Goal: Transaction & Acquisition: Purchase product/service

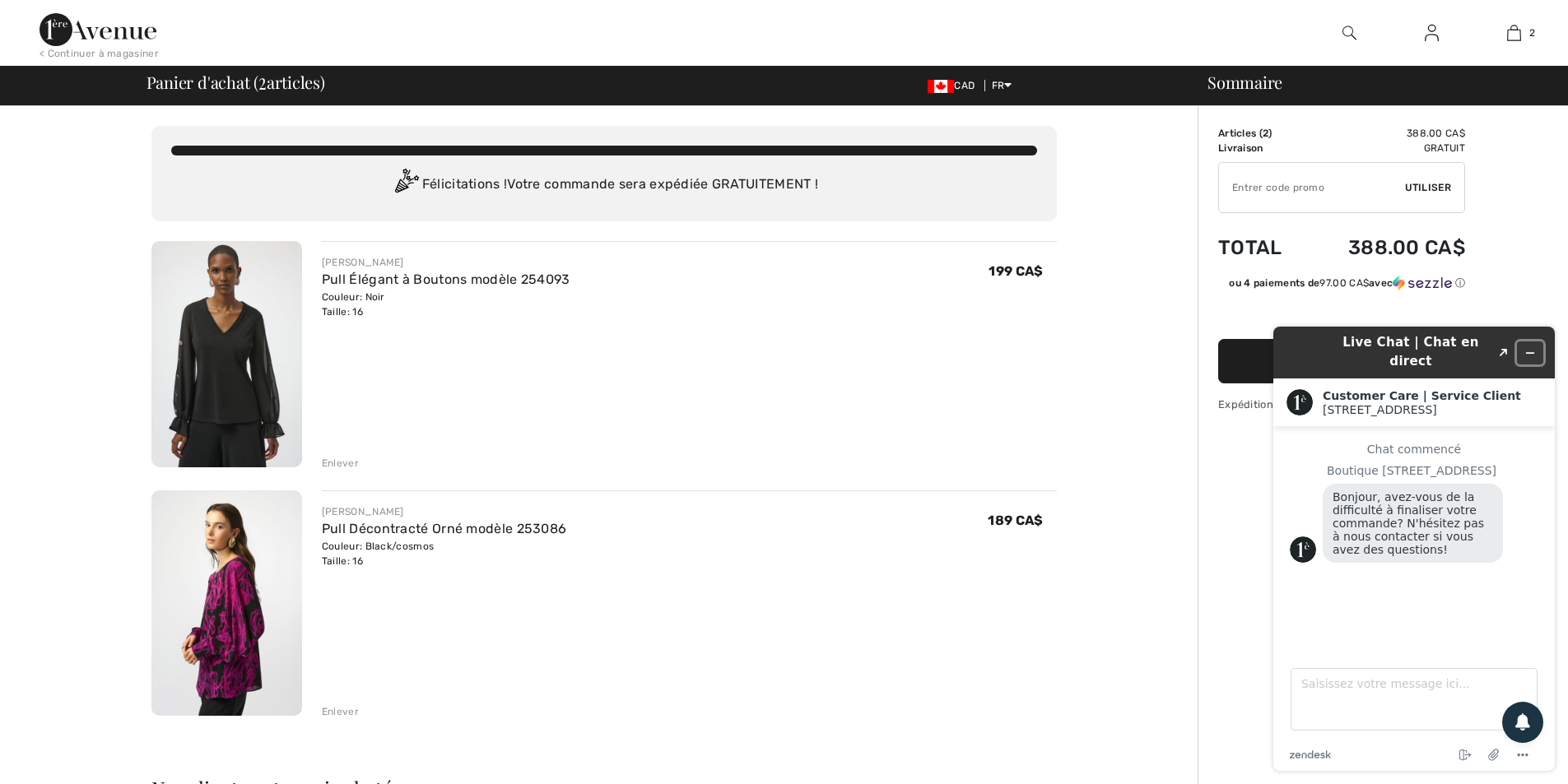
click at [1532, 347] on icon "Réduire le widget" at bounding box center [1531, 353] width 12 height 12
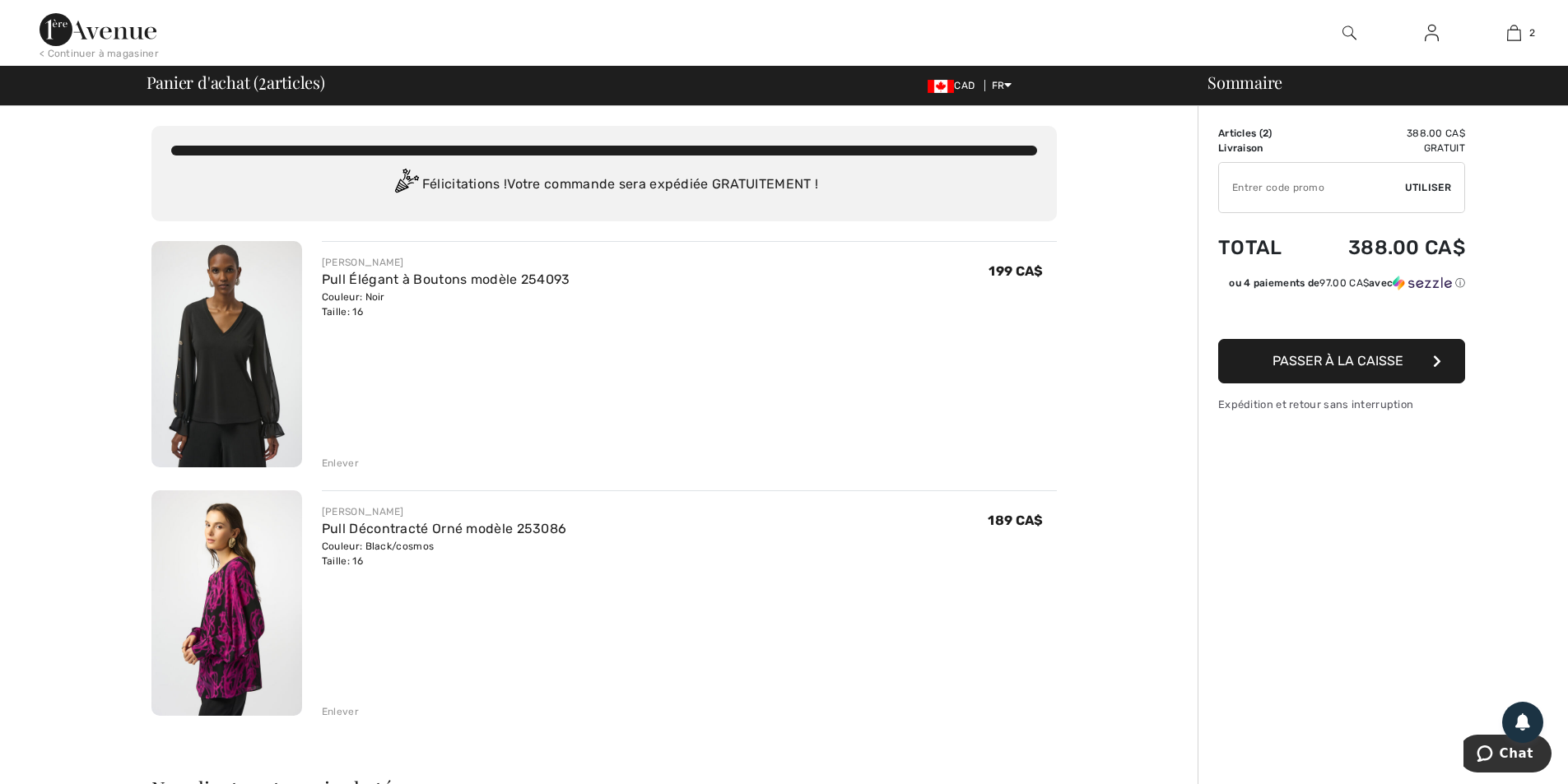
click at [228, 595] on img at bounding box center [226, 603] width 150 height 226
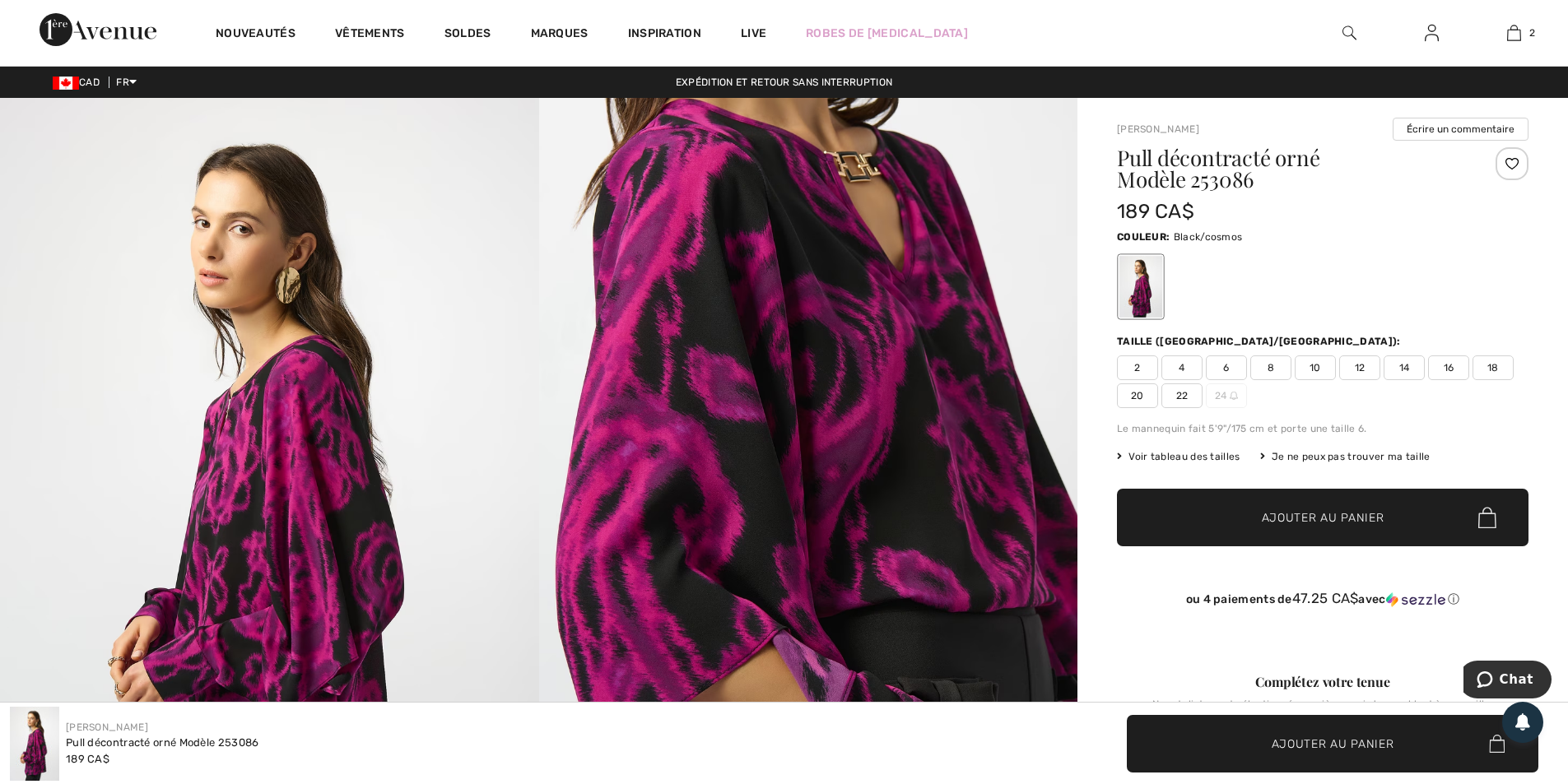
click at [1400, 363] on span "14" at bounding box center [1405, 367] width 41 height 25
click at [1362, 519] on span "Ajouter au panier" at bounding box center [1323, 518] width 123 height 18
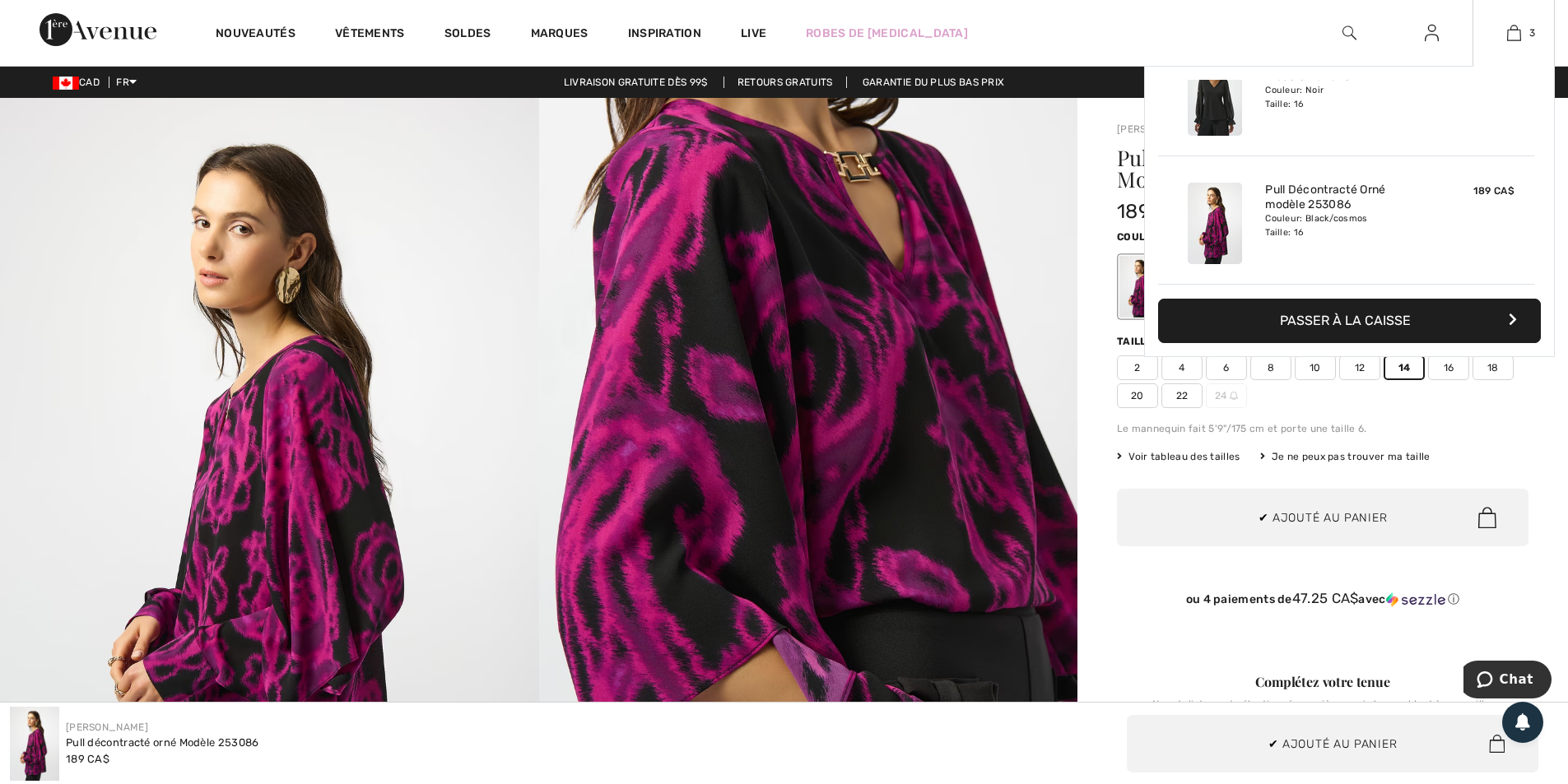
scroll to position [15, 0]
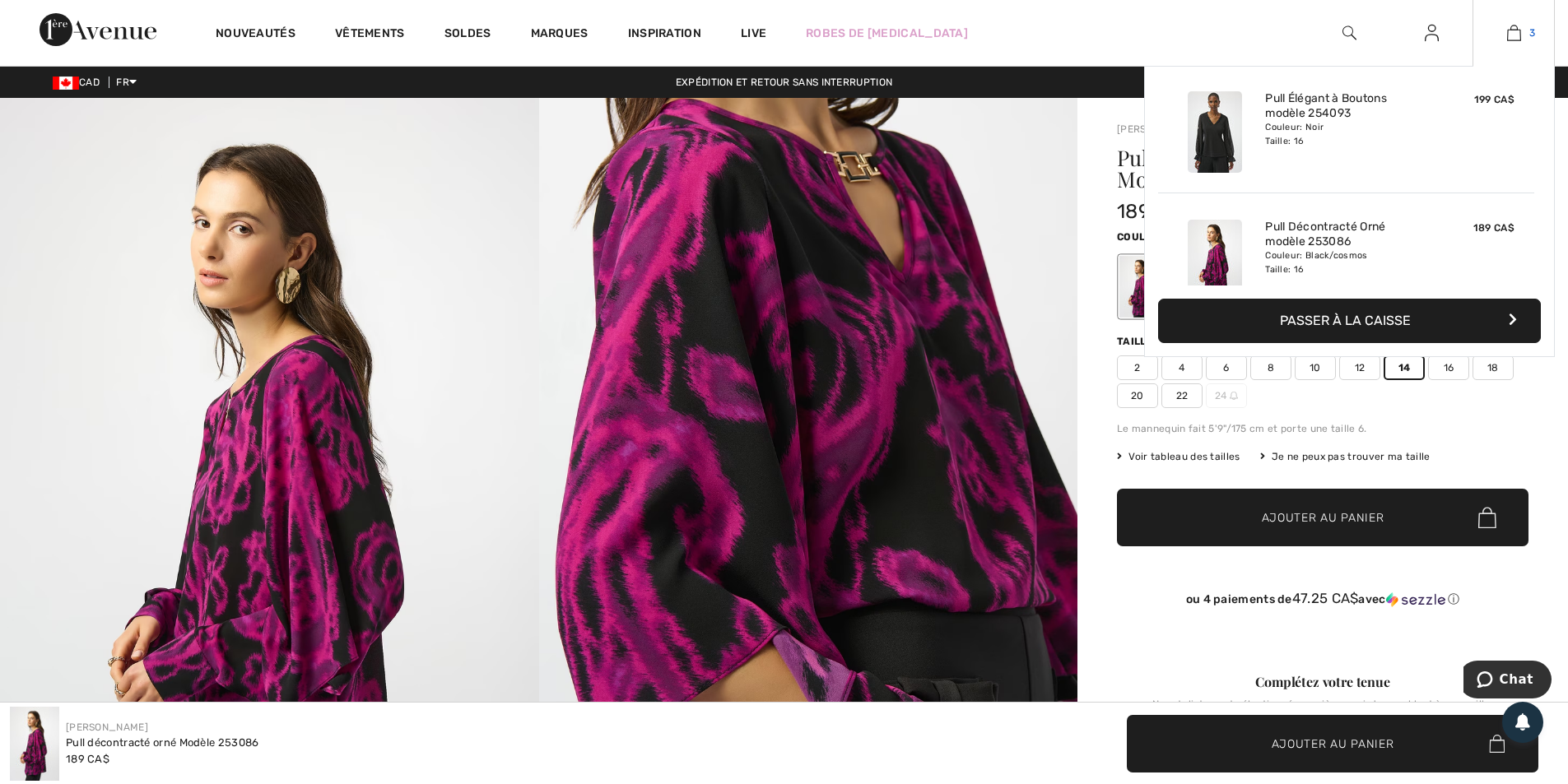
click at [1515, 33] on img at bounding box center [1514, 32] width 14 height 20
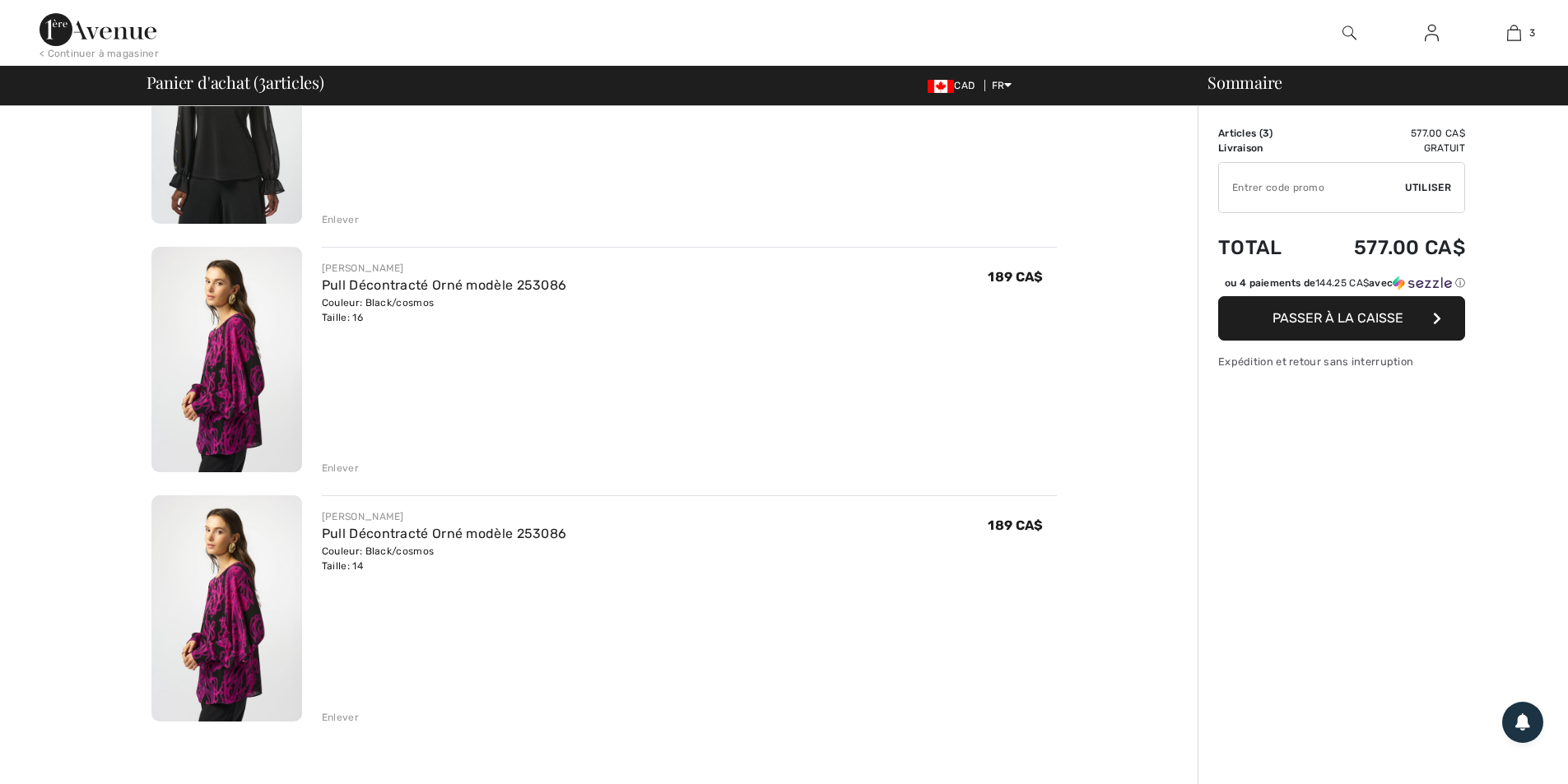
scroll to position [247, 0]
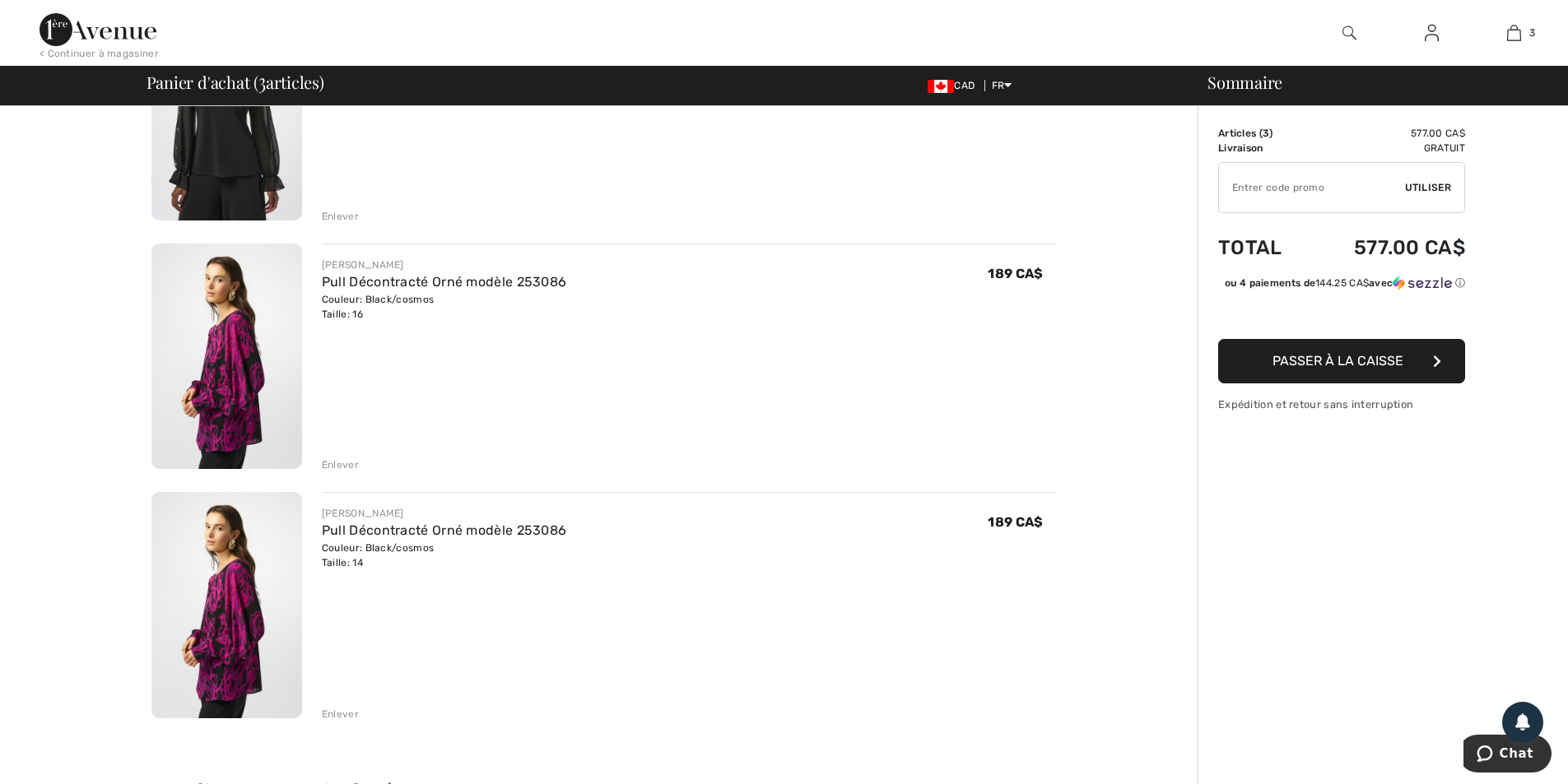
click at [342, 462] on div "Enlever" at bounding box center [340, 465] width 37 height 15
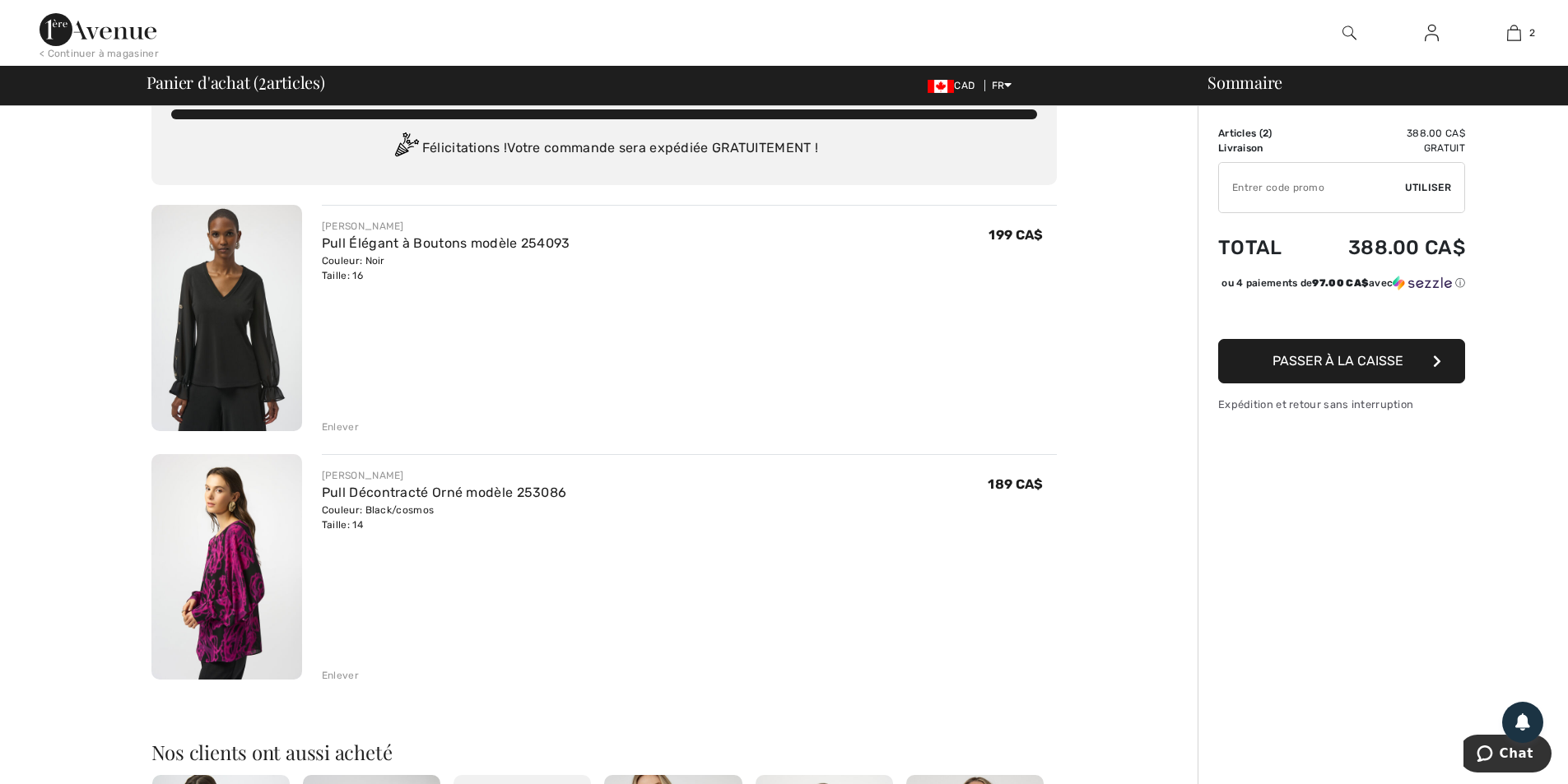
scroll to position [0, 0]
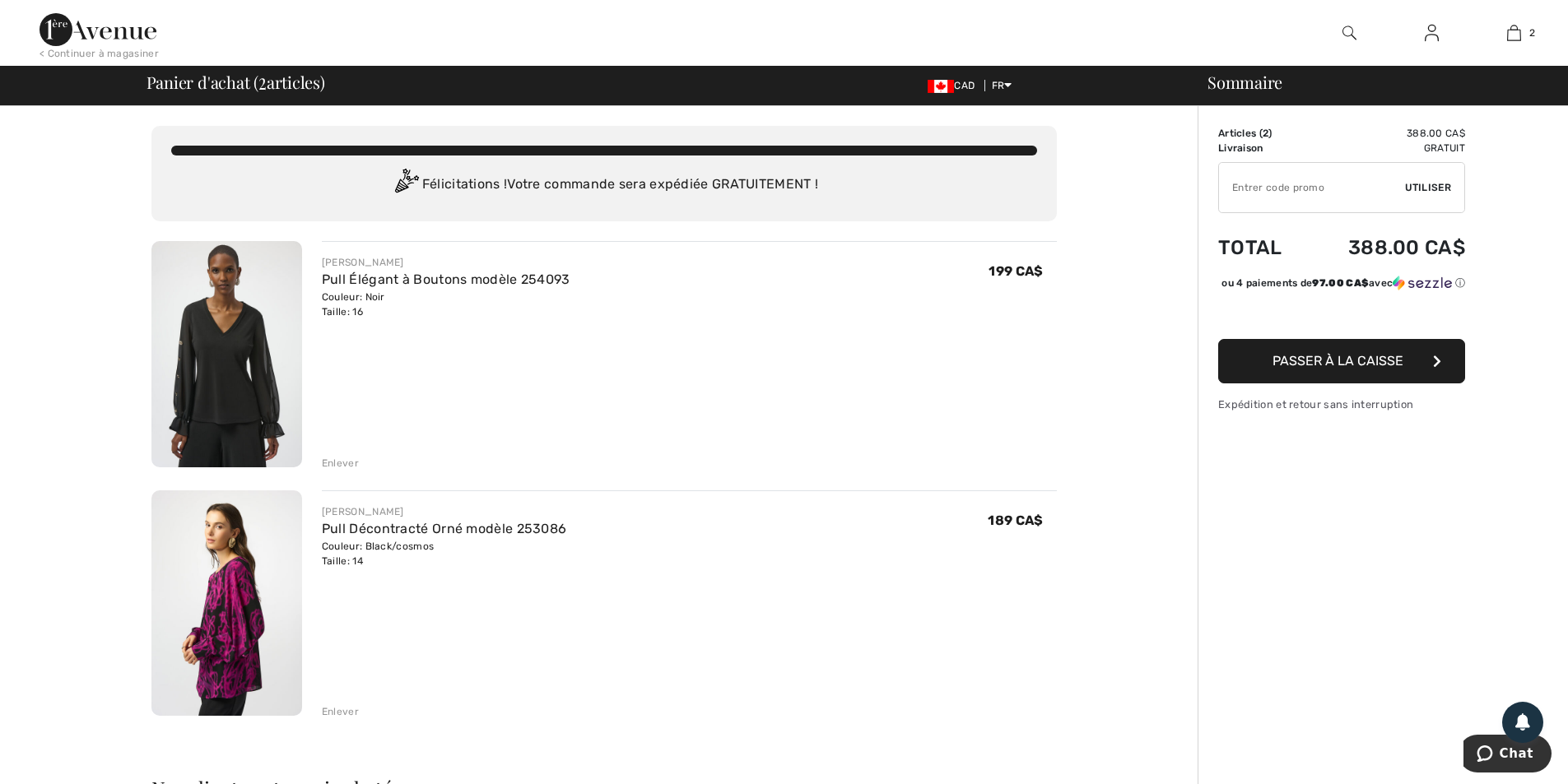
click at [1386, 192] on input "TEXT" at bounding box center [1311, 188] width 186 height 49
type input "NEW15"
click at [1515, 185] on div "Sommaire Description Articles ( 2 ) 388.00 CA$ Code promo 0.00 CA$ Livraison Gr…" at bounding box center [1383, 769] width 371 height 1327
click at [1424, 374] on button "Passer à la caisse" at bounding box center [1342, 361] width 247 height 44
click at [1282, 190] on input "TEXT" at bounding box center [1311, 188] width 186 height 49
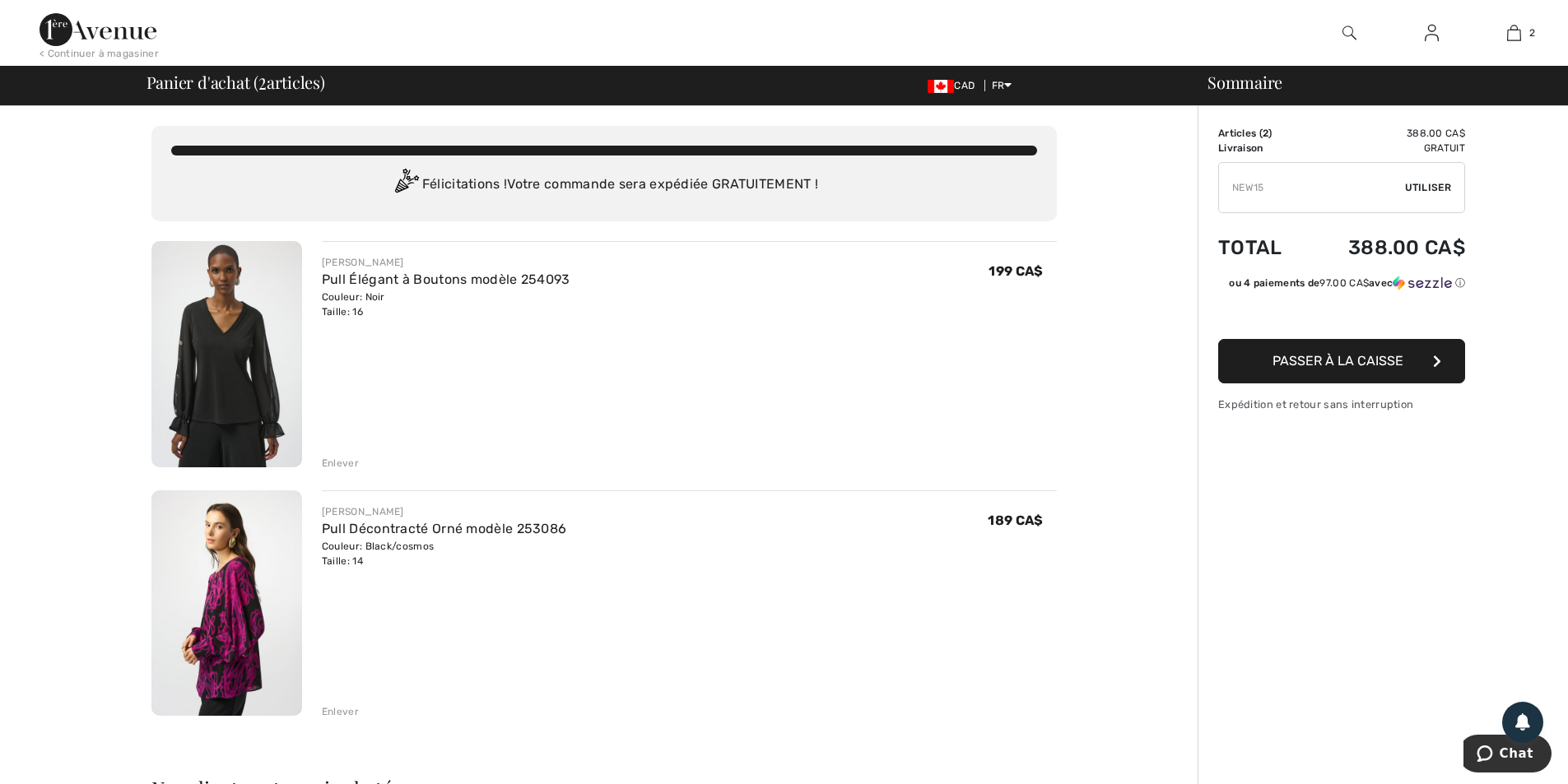
type input "NEW15"
click at [751, 337] on div "[PERSON_NAME] Pull Élégant à Boutons modèle 254093 Couleur: Noir Taille: 16 Ven…" at bounding box center [689, 356] width 735 height 230
